Goal: Information Seeking & Learning: Find specific fact

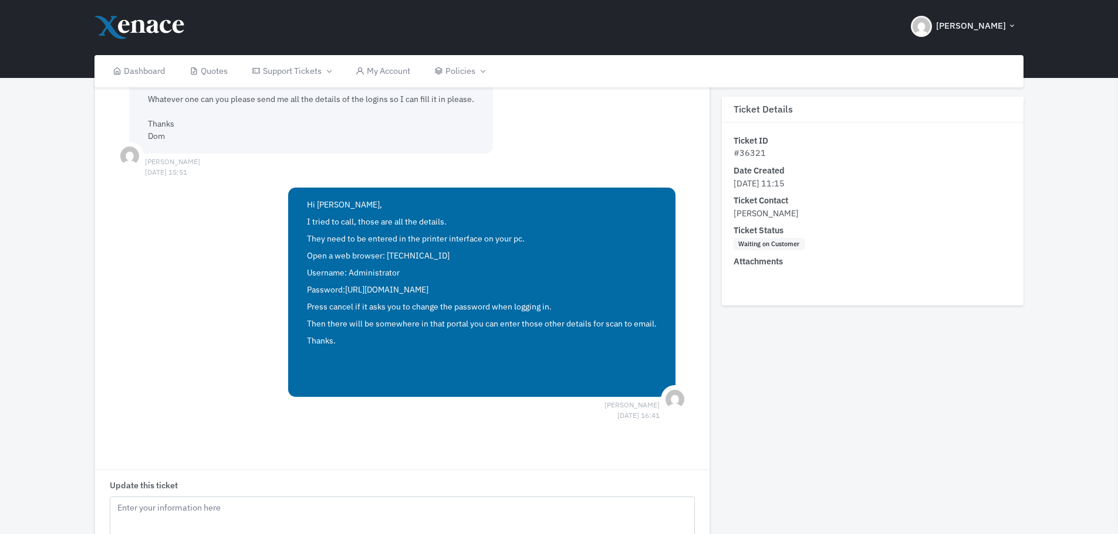
scroll to position [939, 0]
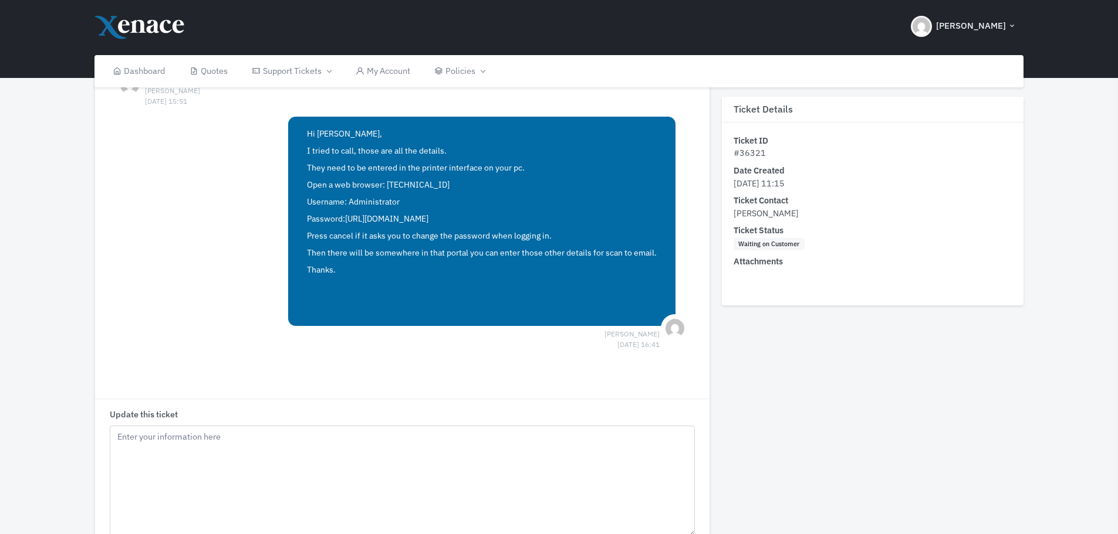
click at [380, 202] on p "Username: Administrator" at bounding box center [482, 202] width 350 height 12
copy p "Administrator"
drag, startPoint x: 495, startPoint y: 215, endPoint x: 347, endPoint y: 224, distance: 148.1
click at [347, 224] on p "Password: [URL][DOMAIN_NAME]" at bounding box center [482, 219] width 350 height 12
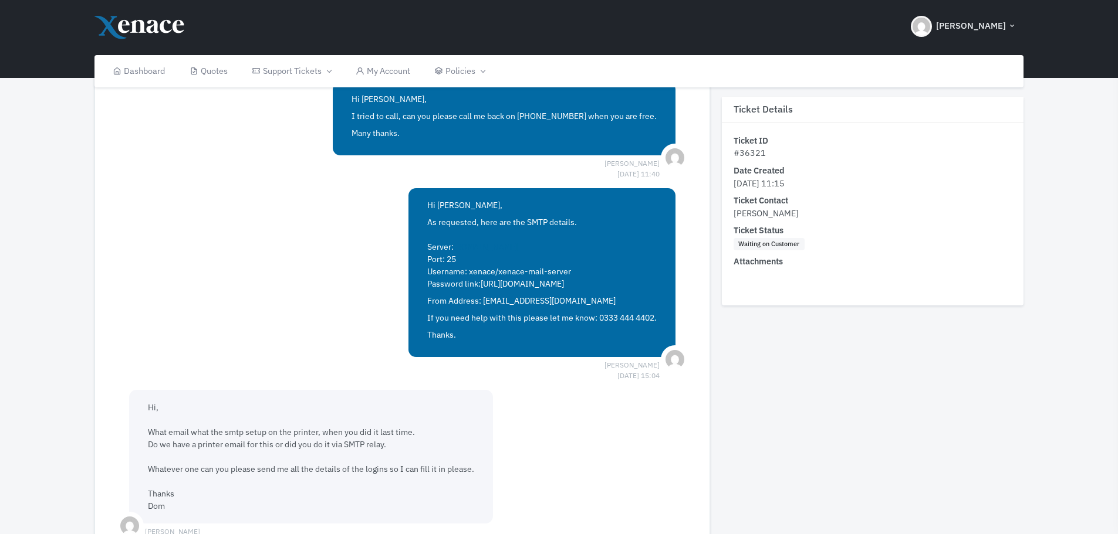
scroll to position [469, 0]
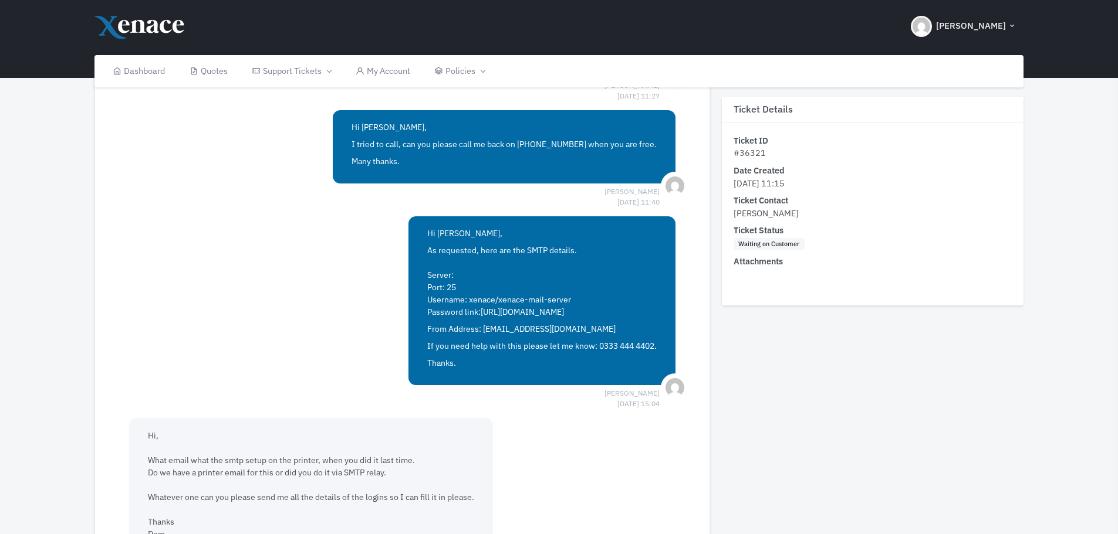
drag, startPoint x: 427, startPoint y: 275, endPoint x: 654, endPoint y: 329, distance: 233.2
click at [654, 329] on span "Hi [PERSON_NAME], As requested, here are the SMTP details. Server: [DOMAIN_NAME…" at bounding box center [541, 299] width 229 height 142
copy span "Server: [DOMAIN_NAME] Port: 25 Username: xenace/xenace-mail-server Password lin…"
